Goal: Information Seeking & Learning: Learn about a topic

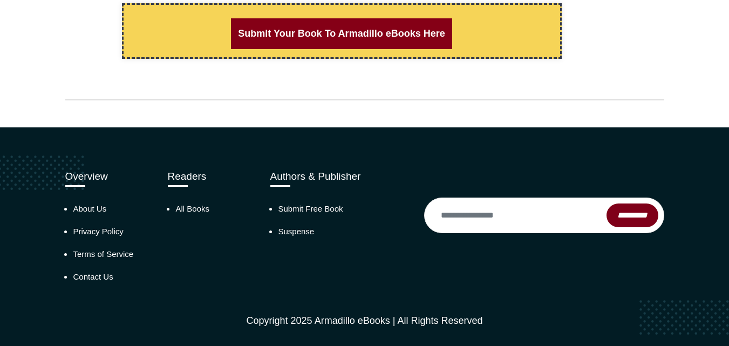
scroll to position [1004, 0]
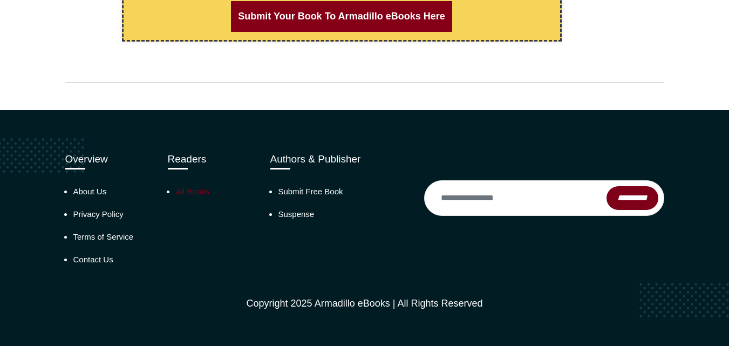
click at [182, 194] on link "All Books" at bounding box center [193, 191] width 34 height 9
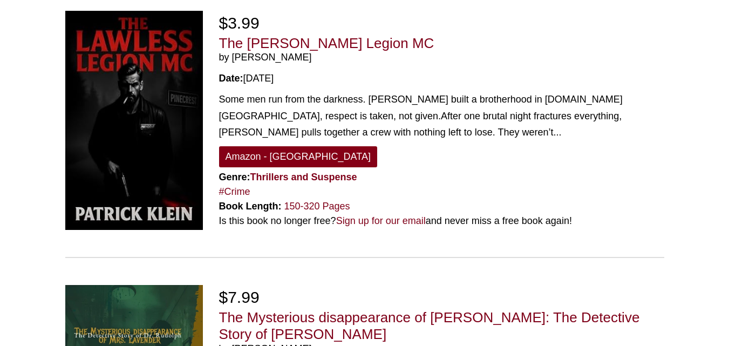
scroll to position [2892, 0]
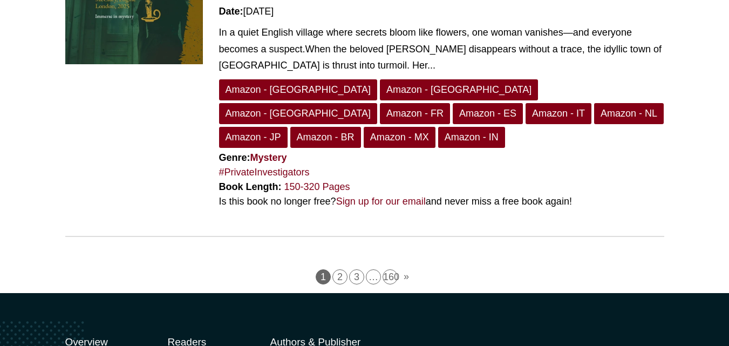
click at [328, 336] on h3 "Authors & Publisher" at bounding box center [339, 342] width 138 height 12
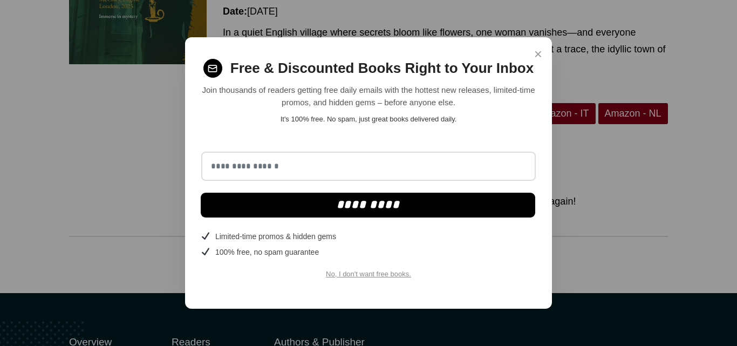
click at [539, 52] on span "×" at bounding box center [538, 54] width 8 height 21
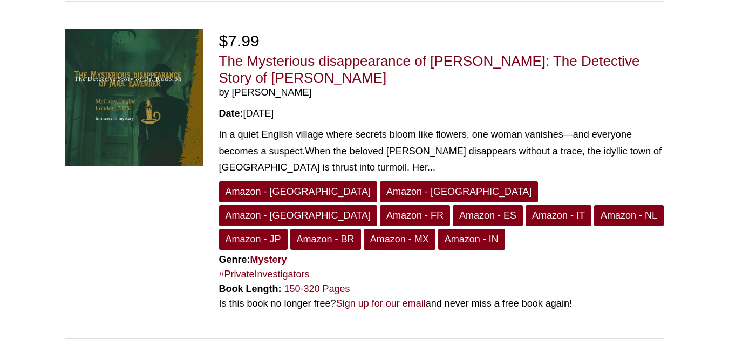
scroll to position [2792, 0]
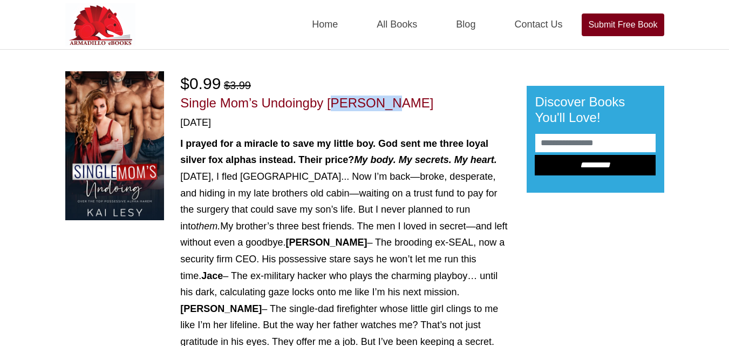
drag, startPoint x: 380, startPoint y: 102, endPoint x: 331, endPoint y: 100, distance: 49.2
click at [331, 100] on span "by [PERSON_NAME]" at bounding box center [372, 103] width 124 height 15
copy span "[PERSON_NAME]"
click at [372, 113] on div "$0.99 $3.99 Single Mom’s Undoing by [PERSON_NAME] [DATE] I prayed for a miracle…" at bounding box center [345, 315] width 330 height 489
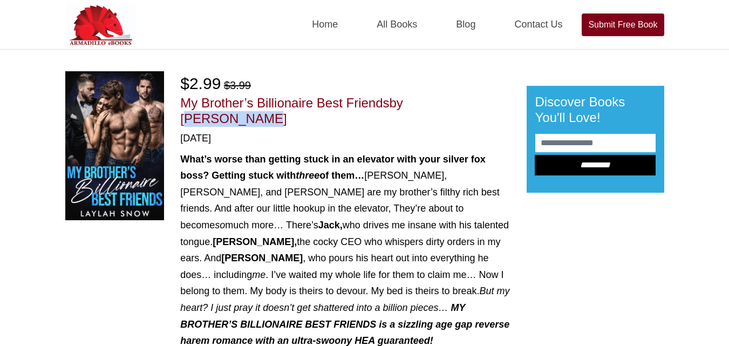
drag, startPoint x: 411, startPoint y: 99, endPoint x: 484, endPoint y: 105, distance: 72.5
click at [403, 105] on span "by Laylah Snow" at bounding box center [291, 111] width 223 height 30
copy span "Laylah Snow"
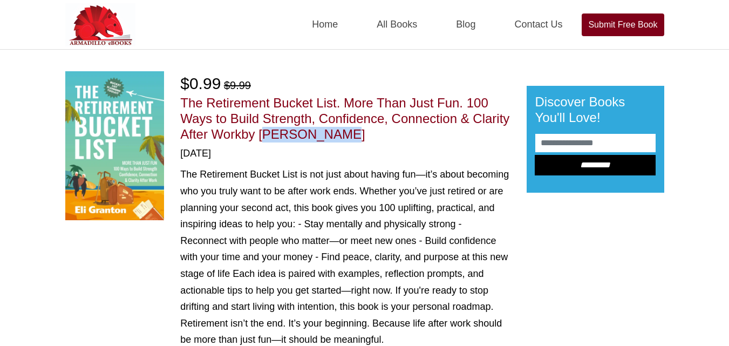
drag, startPoint x: 261, startPoint y: 135, endPoint x: 333, endPoint y: 134, distance: 71.8
click at [333, 134] on h1 "The Retirement Bucket List. More Than Just Fun. 100 Ways to Build Strength, Con…" at bounding box center [345, 119] width 330 height 46
copy span "Eli Granton"
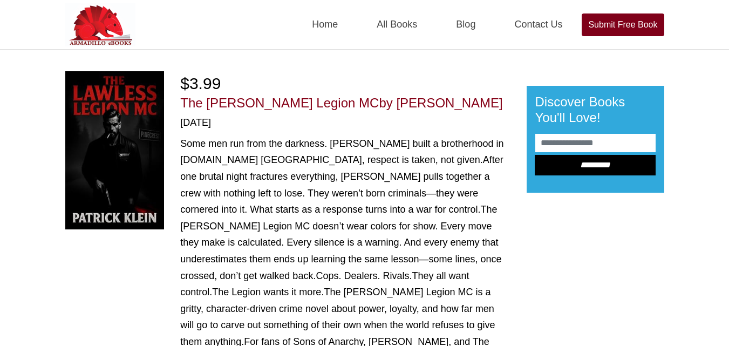
drag, startPoint x: 342, startPoint y: 98, endPoint x: 432, endPoint y: 97, distance: 90.2
click at [432, 97] on h1 "The [PERSON_NAME] Legion MC by [PERSON_NAME]" at bounding box center [345, 104] width 330 height 16
copy span "[PERSON_NAME]"
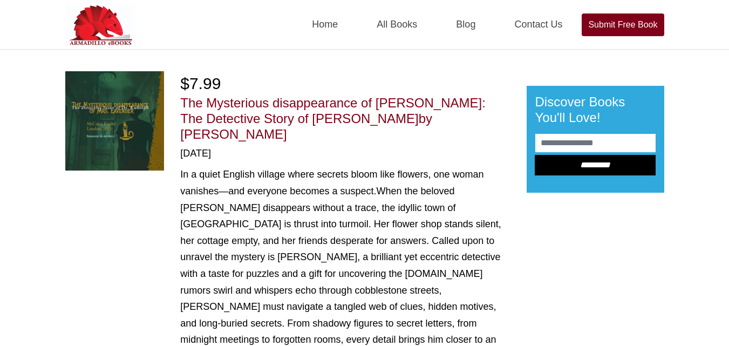
drag, startPoint x: 366, startPoint y: 119, endPoint x: 466, endPoint y: 117, distance: 101.0
click at [466, 117] on h1 "The Mysterious disappearance of [PERSON_NAME]: The Detective Story of [PERSON_N…" at bounding box center [345, 119] width 330 height 46
copy span "[PERSON_NAME]"
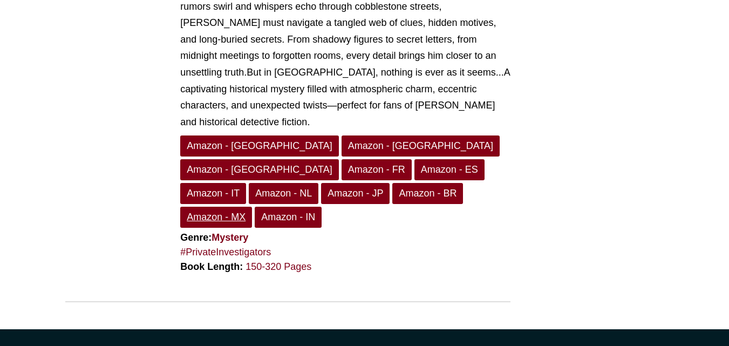
scroll to position [281, 0]
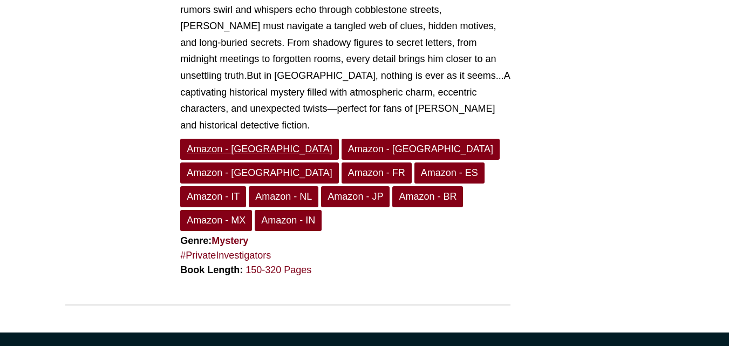
click at [219, 139] on link "Amazon - [GEOGRAPHIC_DATA]" at bounding box center [259, 149] width 158 height 21
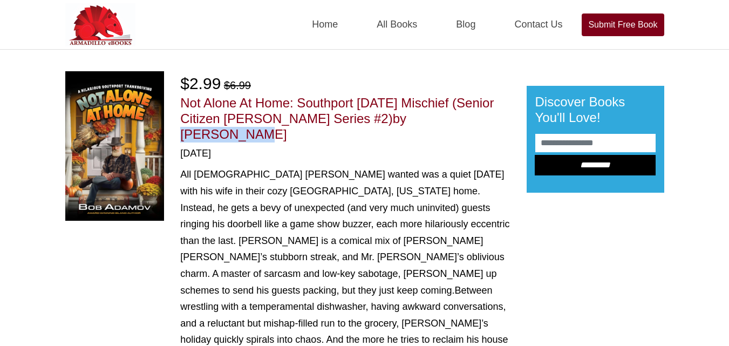
drag, startPoint x: 425, startPoint y: 120, endPoint x: 502, endPoint y: 117, distance: 76.7
click at [502, 117] on h1 "Not Alone At Home: Southport [DATE] Mischief (Senior Citizen [PERSON_NAME] Seri…" at bounding box center [345, 119] width 330 height 46
copy span "[PERSON_NAME]"
